Goal: Transaction & Acquisition: Purchase product/service

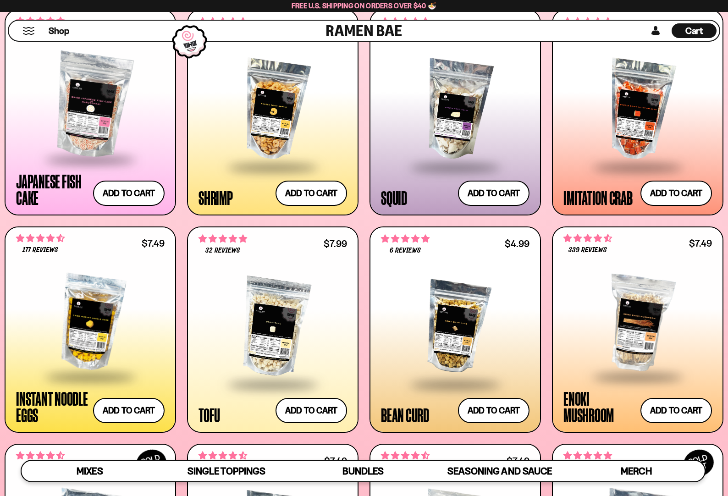
scroll to position [121, 0]
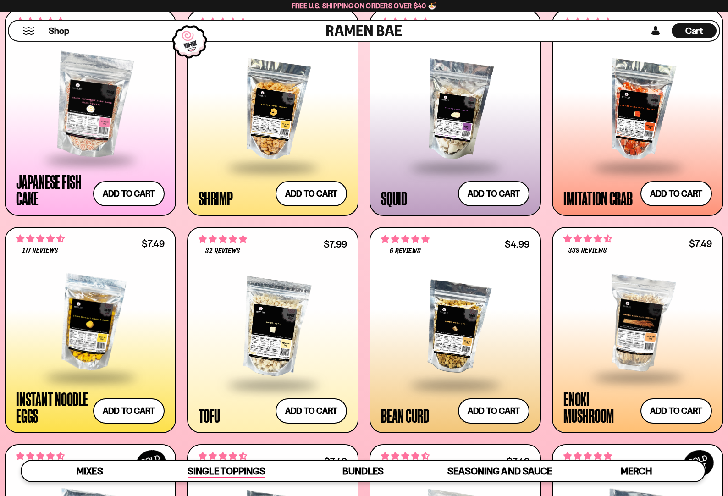
click at [200, 469] on span "Single Toppings" at bounding box center [225, 471] width 77 height 13
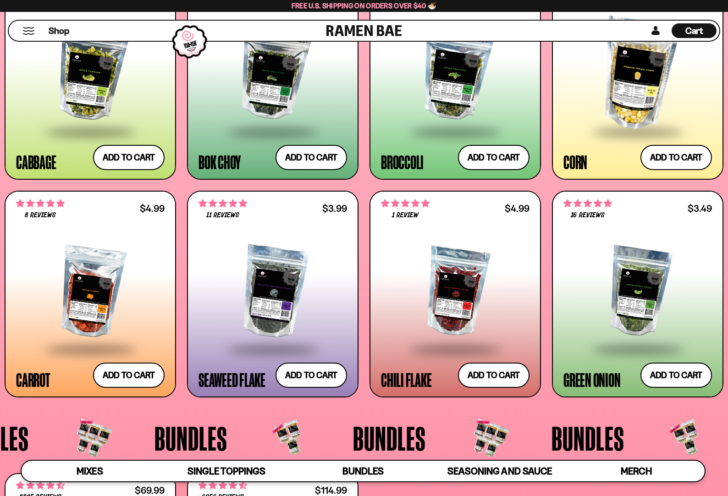
scroll to position [1289, 0]
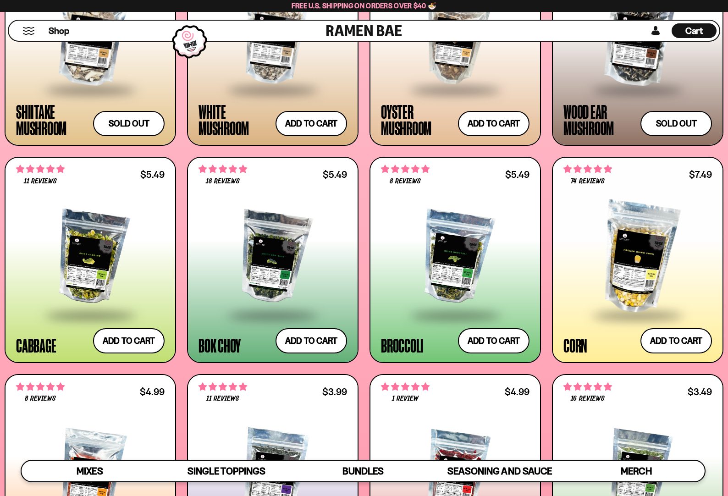
click at [262, 247] on div at bounding box center [272, 258] width 148 height 112
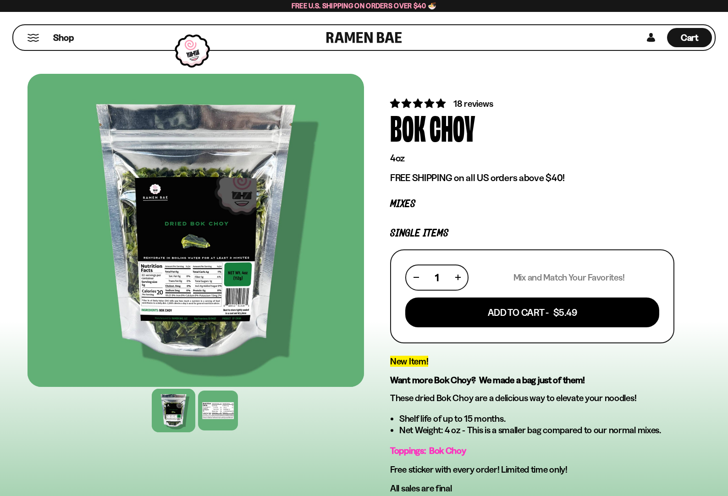
click at [462, 103] on span "18 reviews" at bounding box center [472, 103] width 39 height 11
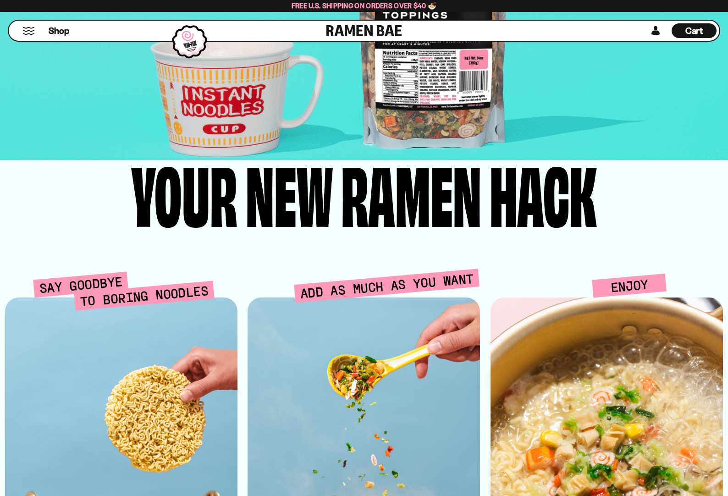
scroll to position [1430, 0]
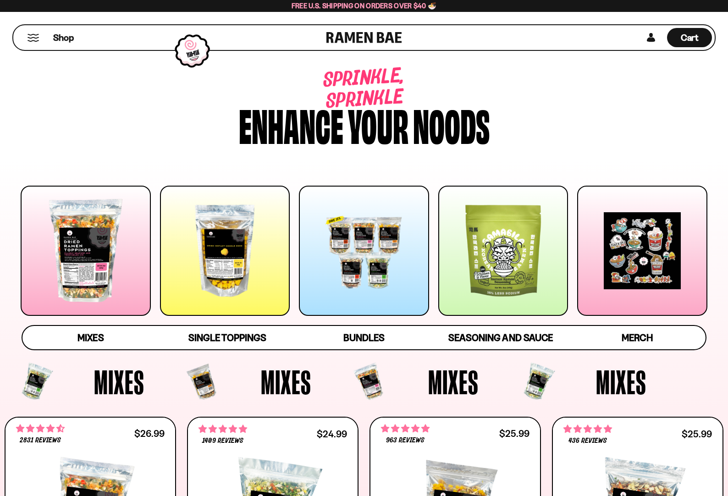
scroll to position [183, 0]
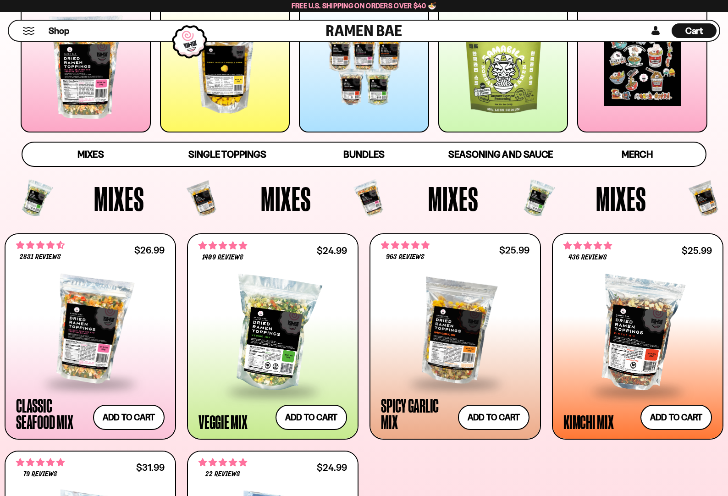
click at [204, 90] on div at bounding box center [225, 67] width 130 height 130
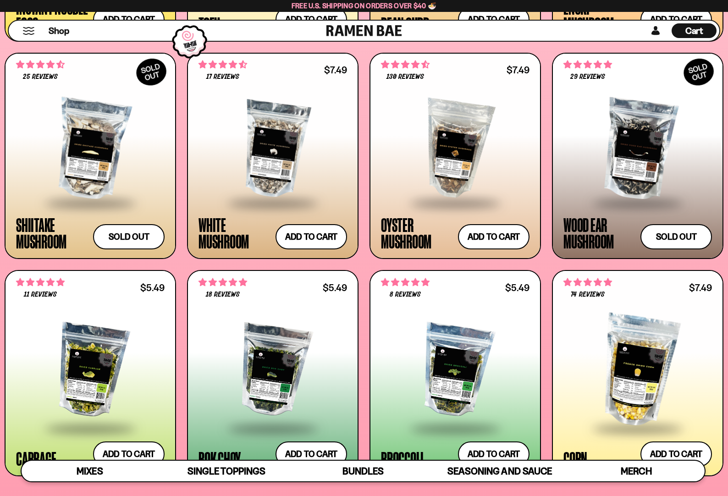
scroll to position [1319, 0]
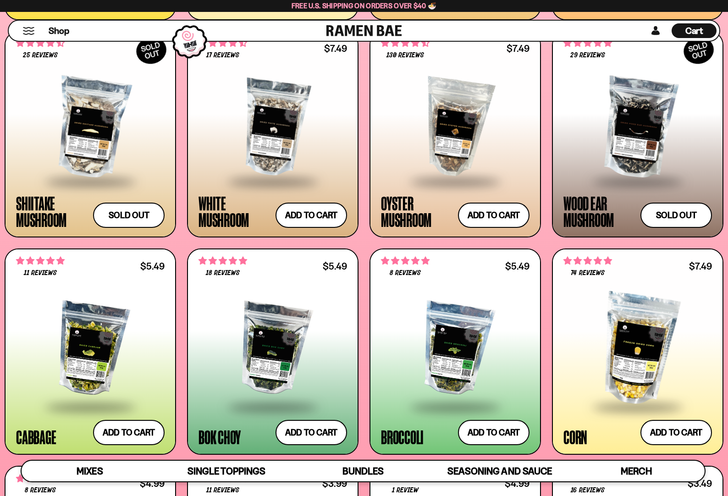
click at [85, 360] on div at bounding box center [90, 349] width 148 height 112
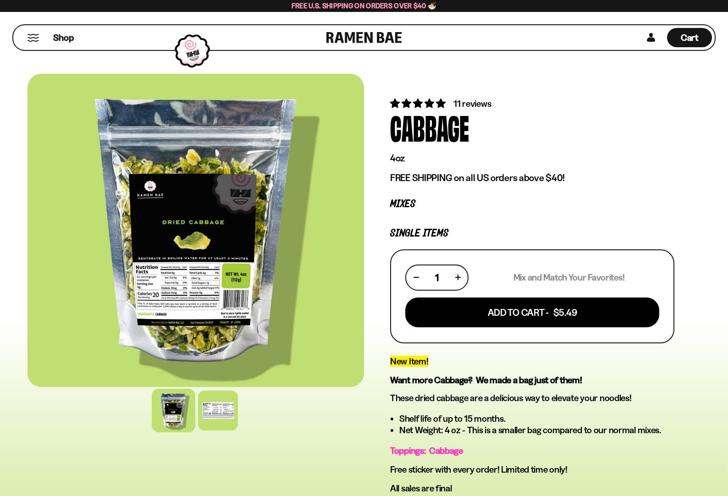
click at [466, 103] on span "11 reviews" at bounding box center [472, 103] width 38 height 11
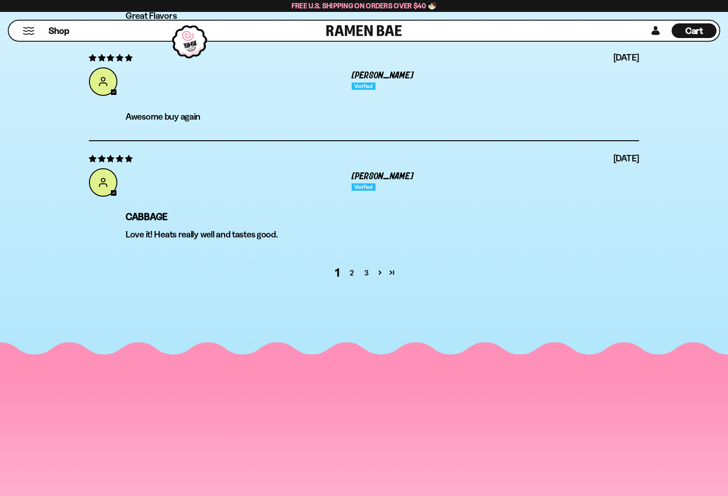
scroll to position [3121, 0]
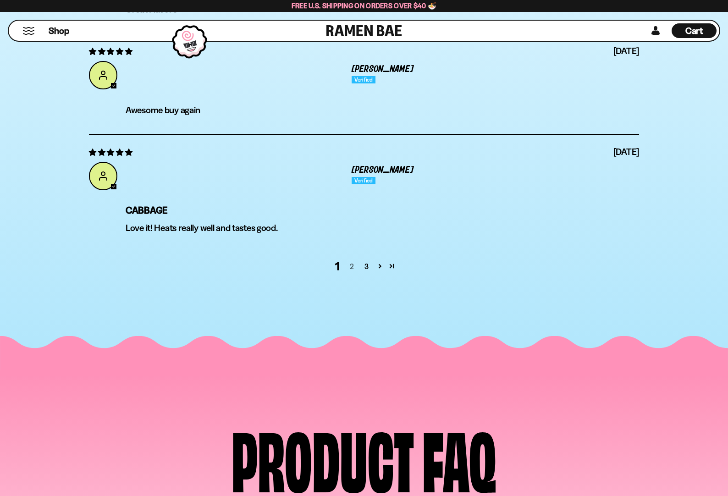
click at [351, 263] on link "2" at bounding box center [352, 266] width 15 height 11
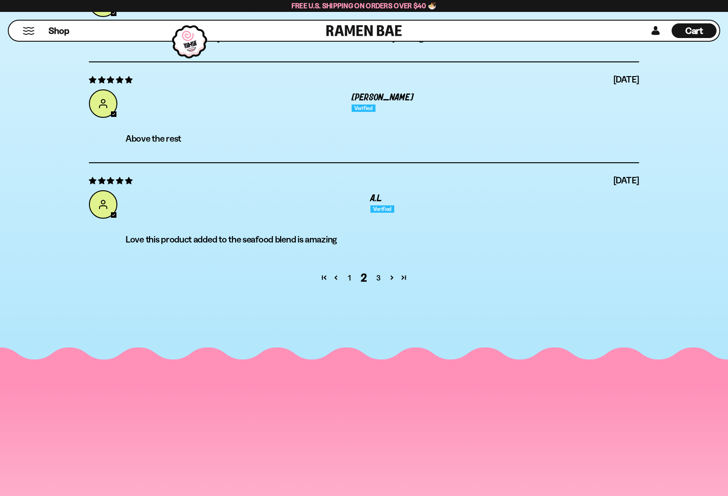
scroll to position [3263, 0]
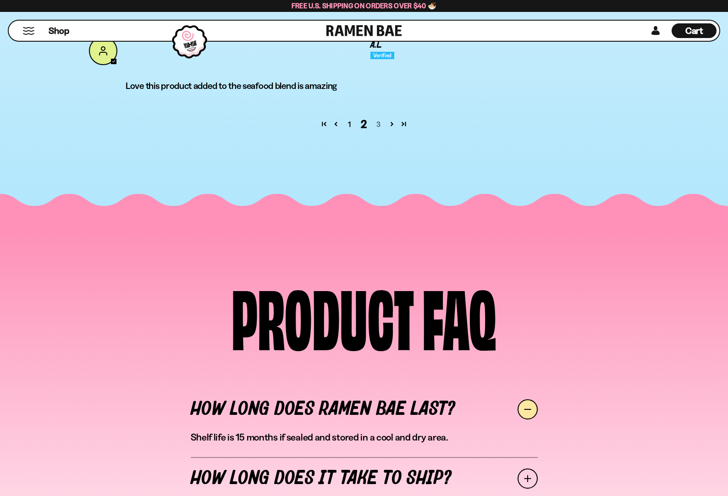
click at [378, 122] on link "3" at bounding box center [378, 124] width 15 height 11
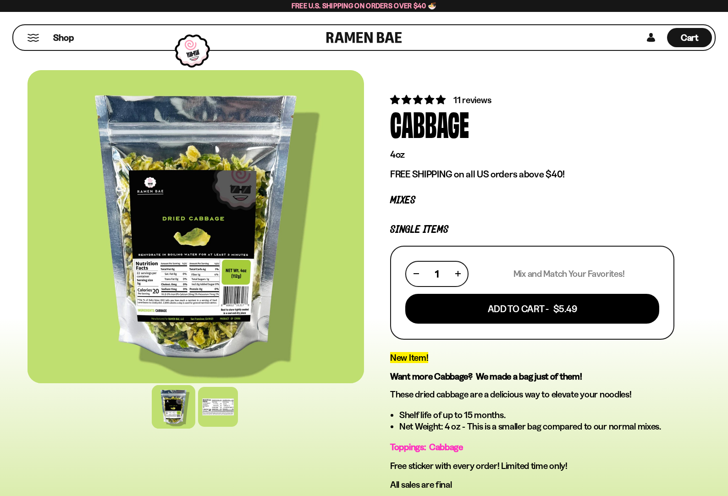
scroll to position [0, 0]
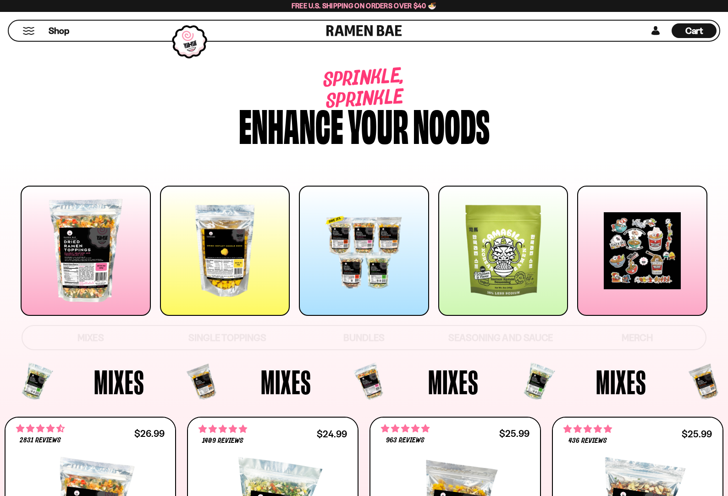
scroll to position [1319, 0]
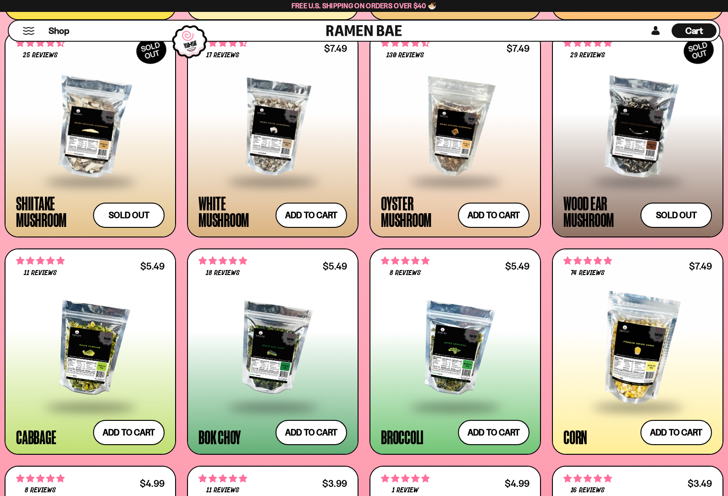
click at [81, 236] on div "**********" at bounding box center [90, 134] width 170 height 204
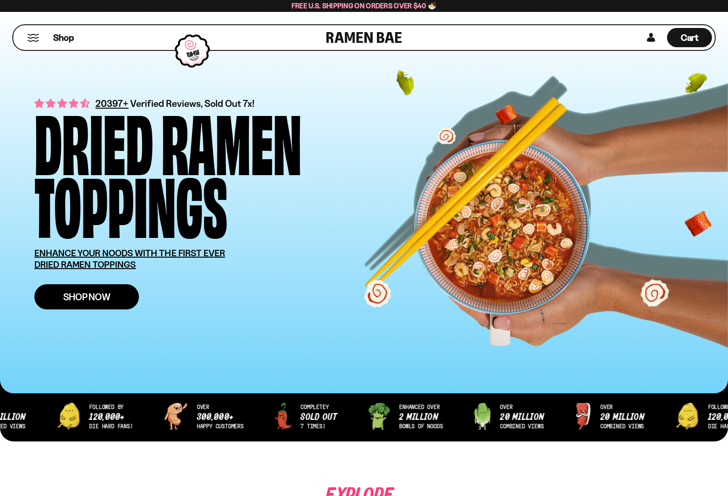
click at [73, 294] on span "Shop Now" at bounding box center [86, 297] width 47 height 10
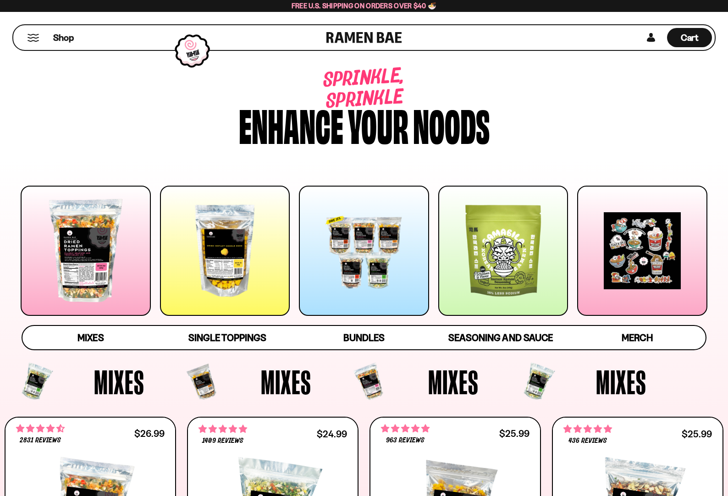
click at [88, 252] on div at bounding box center [86, 251] width 130 height 130
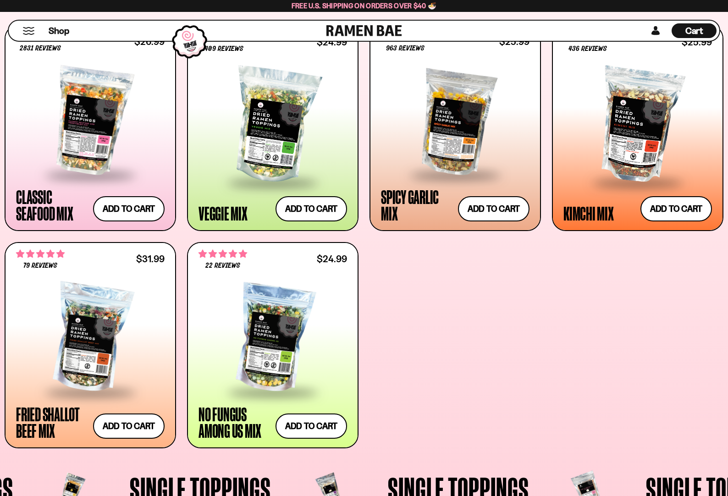
scroll to position [407, 0]
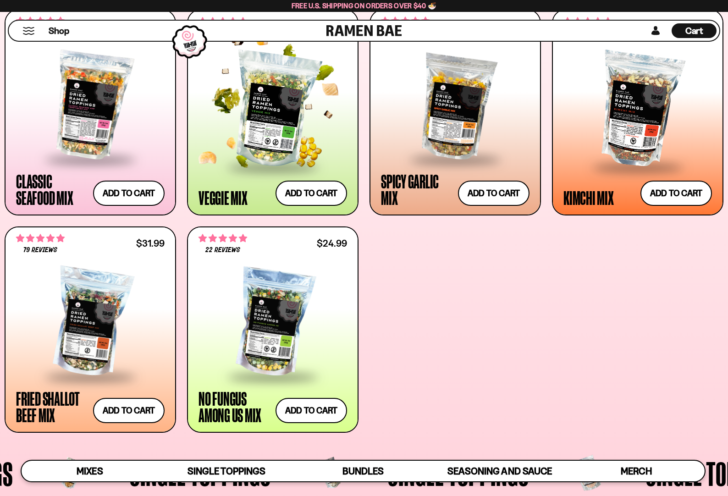
click at [267, 143] on div at bounding box center [272, 110] width 148 height 112
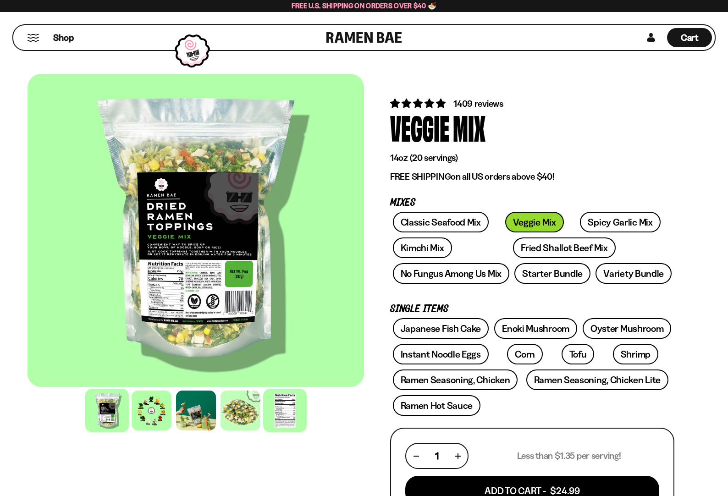
click at [279, 406] on div at bounding box center [285, 411] width 44 height 44
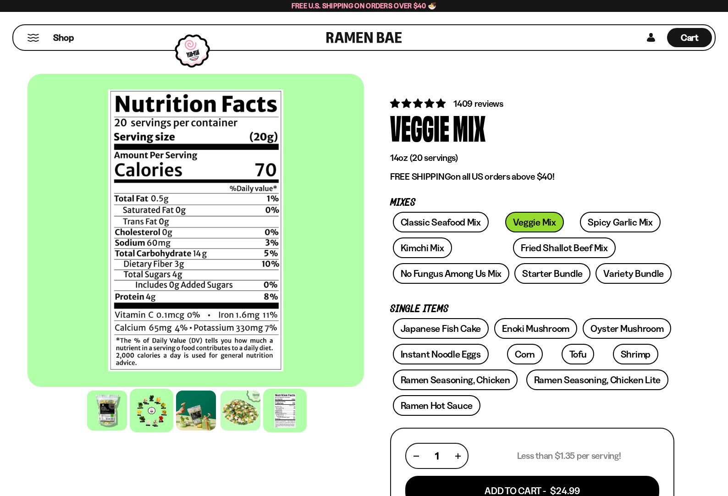
click at [147, 411] on div at bounding box center [152, 411] width 44 height 44
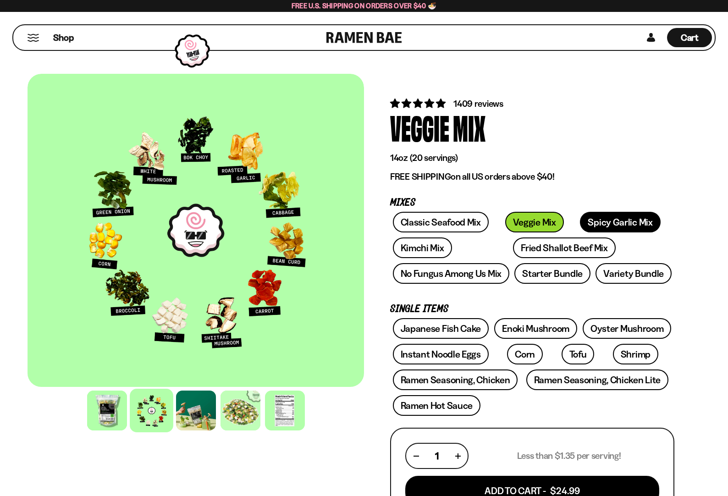
click at [599, 221] on link "Spicy Garlic Mix" at bounding box center [620, 222] width 80 height 21
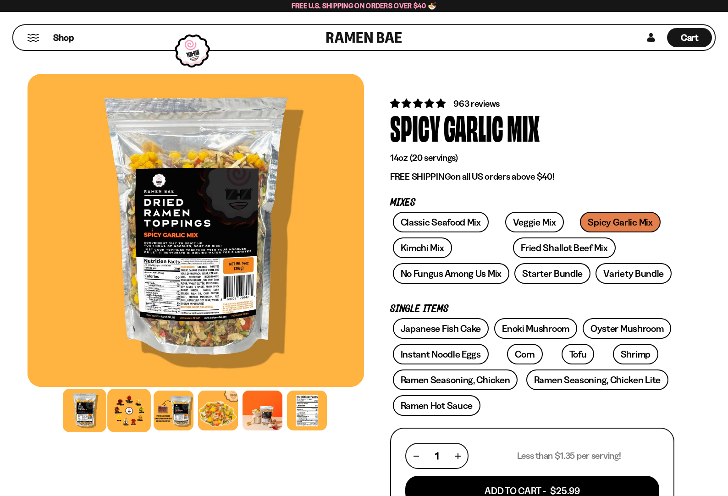
click at [133, 410] on div at bounding box center [129, 411] width 44 height 44
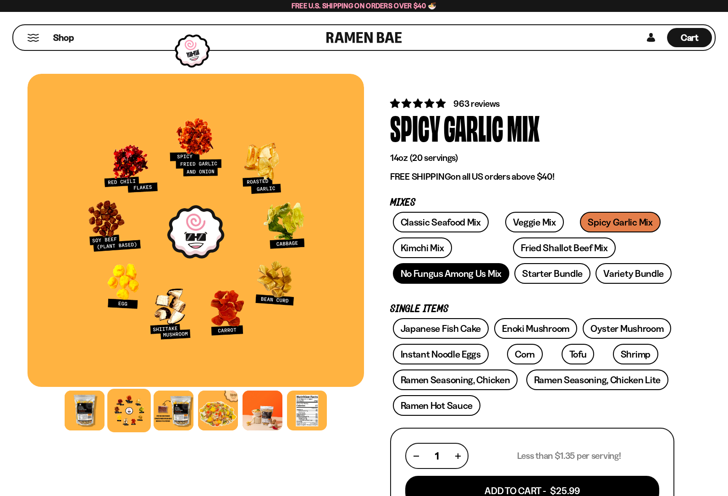
click at [411, 271] on link "No Fungus Among Us Mix" at bounding box center [451, 273] width 116 height 21
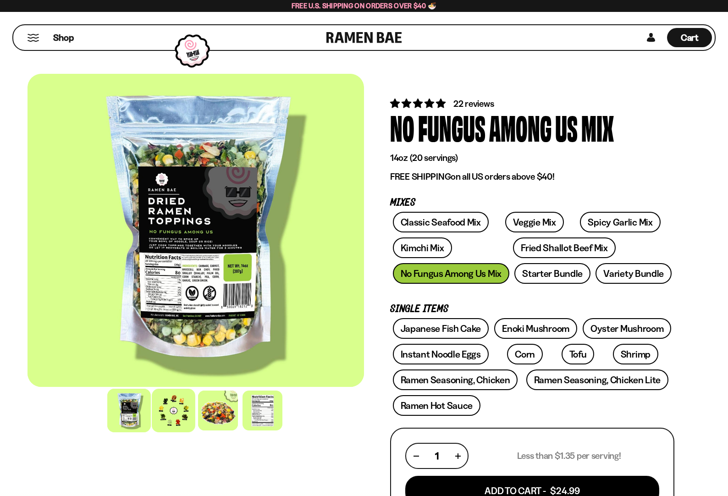
click at [170, 413] on div at bounding box center [174, 411] width 44 height 44
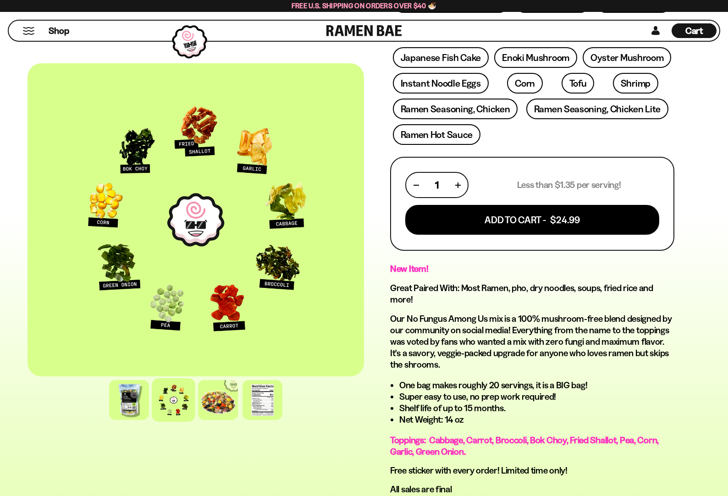
scroll to position [275, 0]
